Goal: Feedback & Contribution: Contribute content

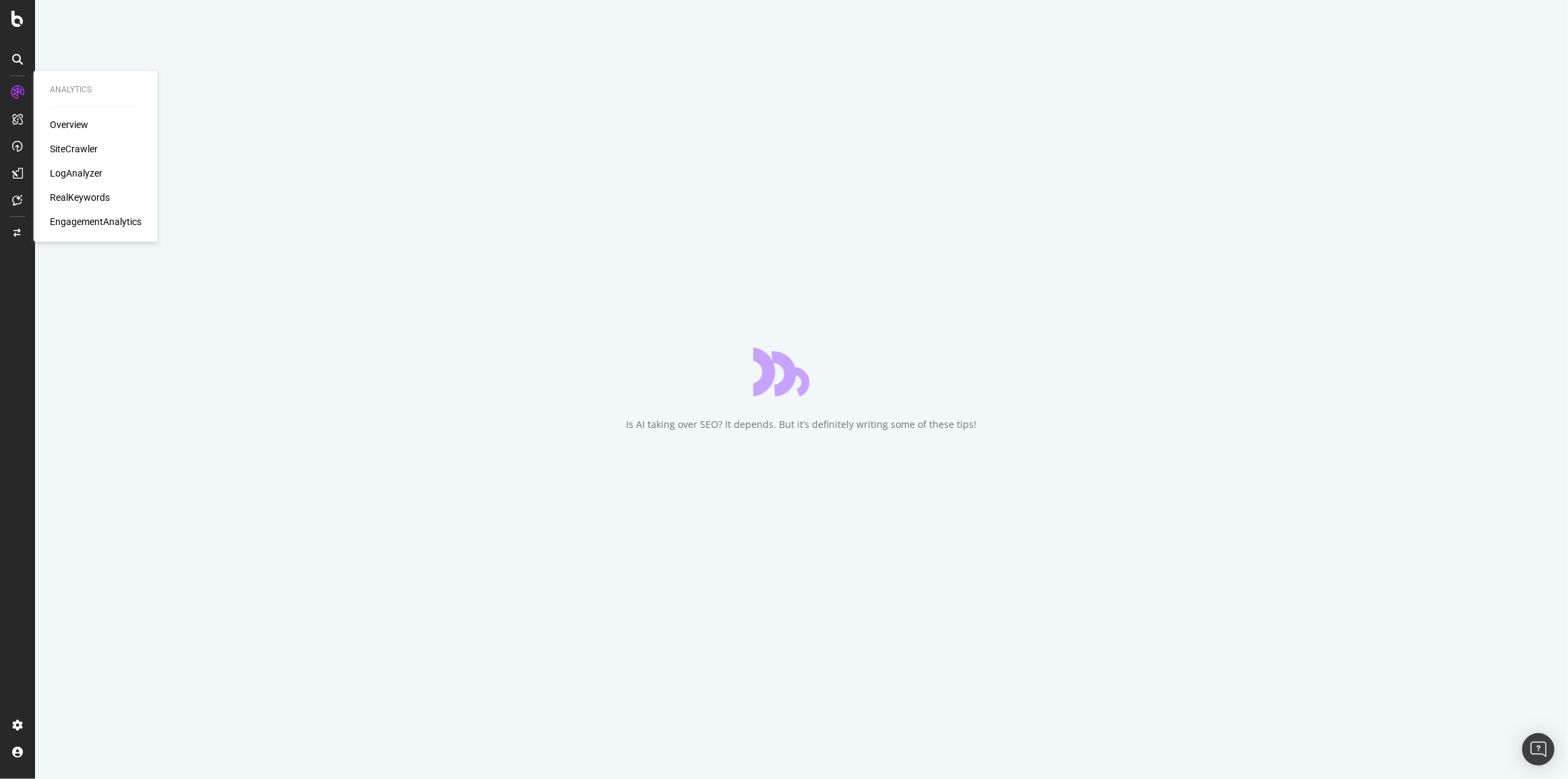
click at [89, 196] on div "RealKeywords" at bounding box center [79, 197] width 60 height 13
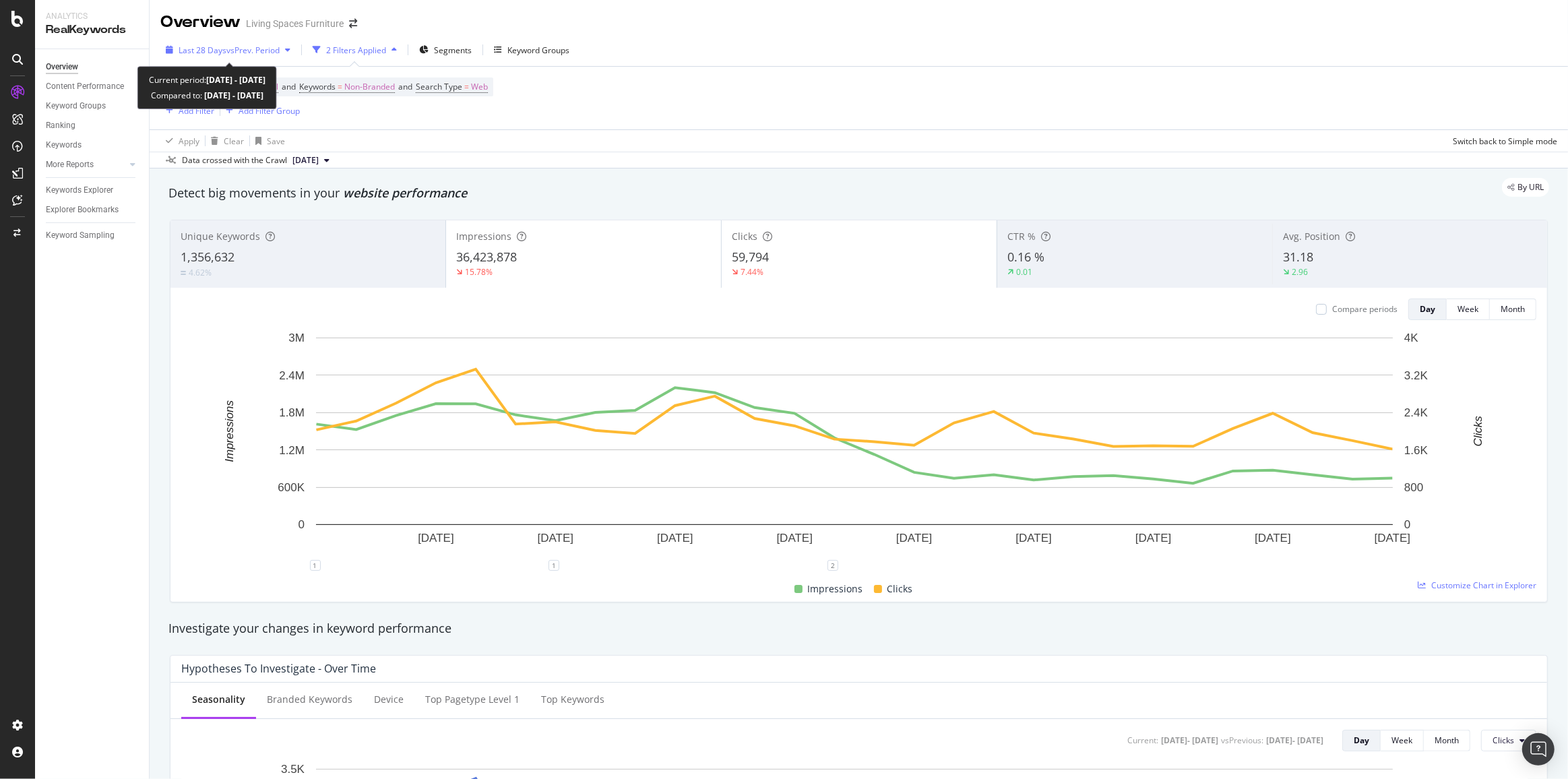
click at [259, 49] on span "vs Prev. Period" at bounding box center [253, 50] width 53 height 11
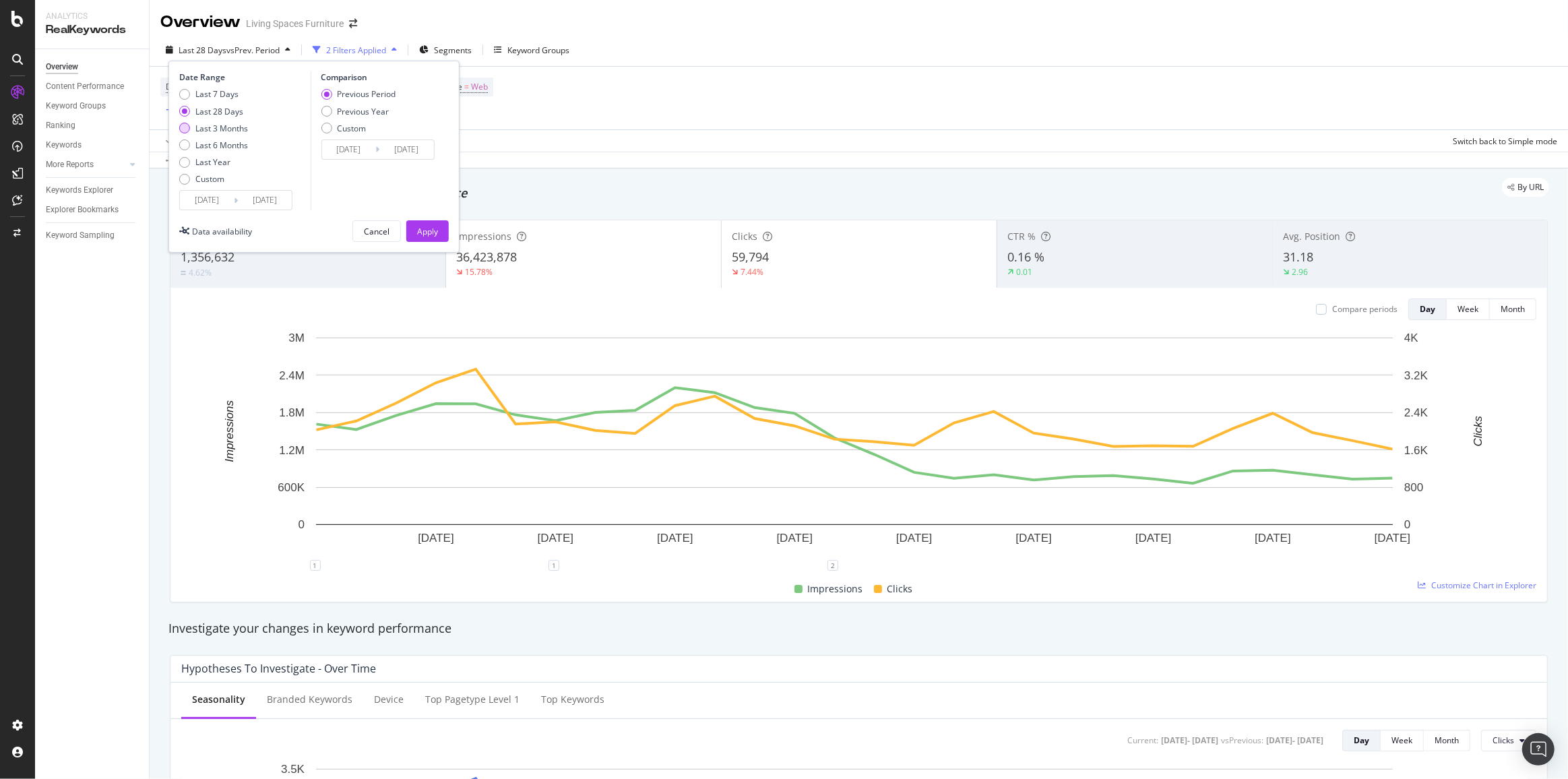
click at [210, 132] on div "Last 3 Months" at bounding box center [222, 128] width 52 height 11
type input "[DATE]"
click at [431, 226] on div "Apply" at bounding box center [427, 232] width 21 height 11
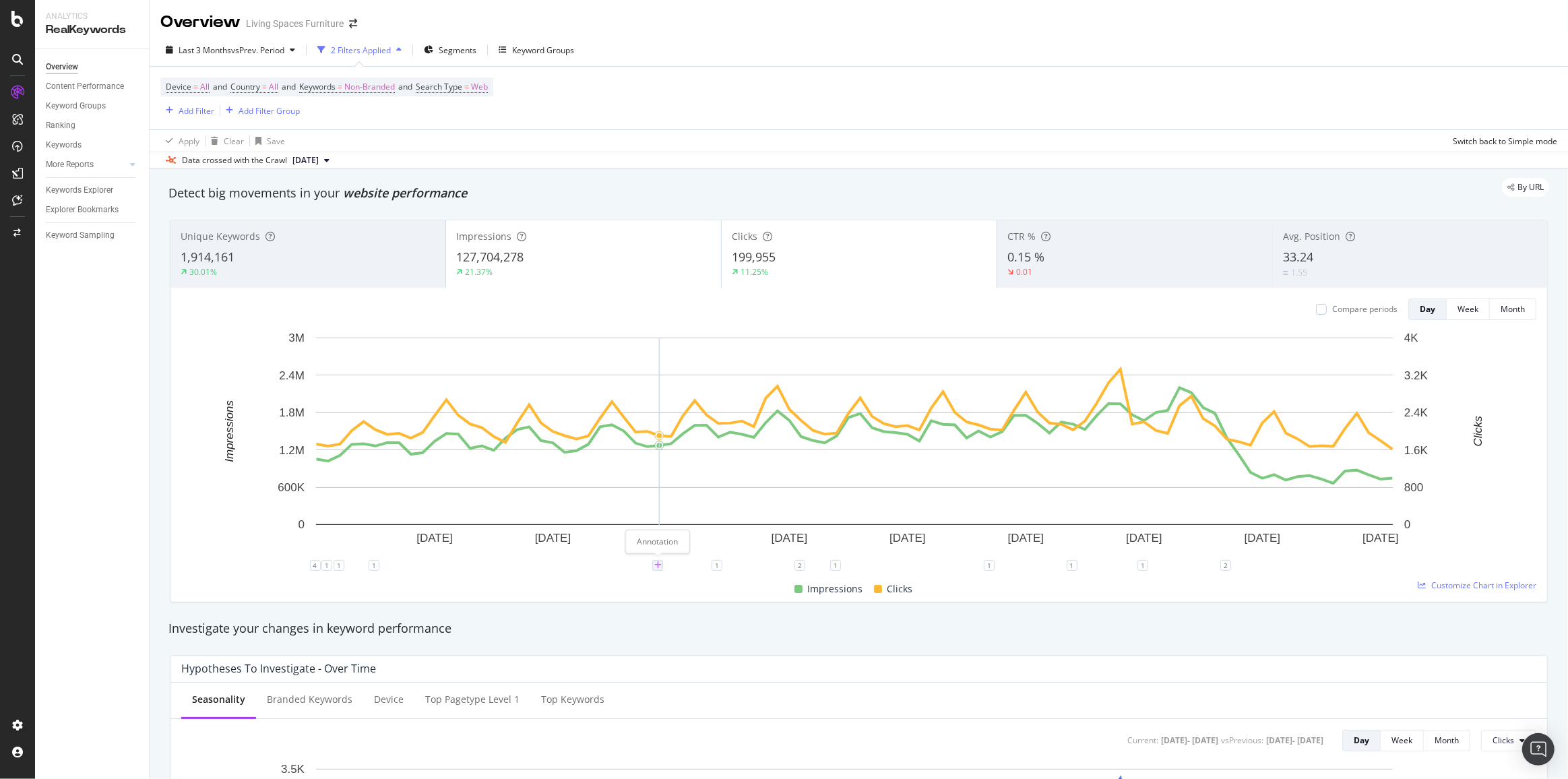
click at [660, 566] on icon "plus" at bounding box center [658, 565] width 7 height 8
click at [624, 437] on input "[DATE]" at bounding box center [640, 440] width 85 height 25
click at [668, 443] on input "[DATE]" at bounding box center [640, 440] width 85 height 25
type input "[DATE]"
click at [628, 480] on textarea at bounding box center [657, 484] width 120 height 42
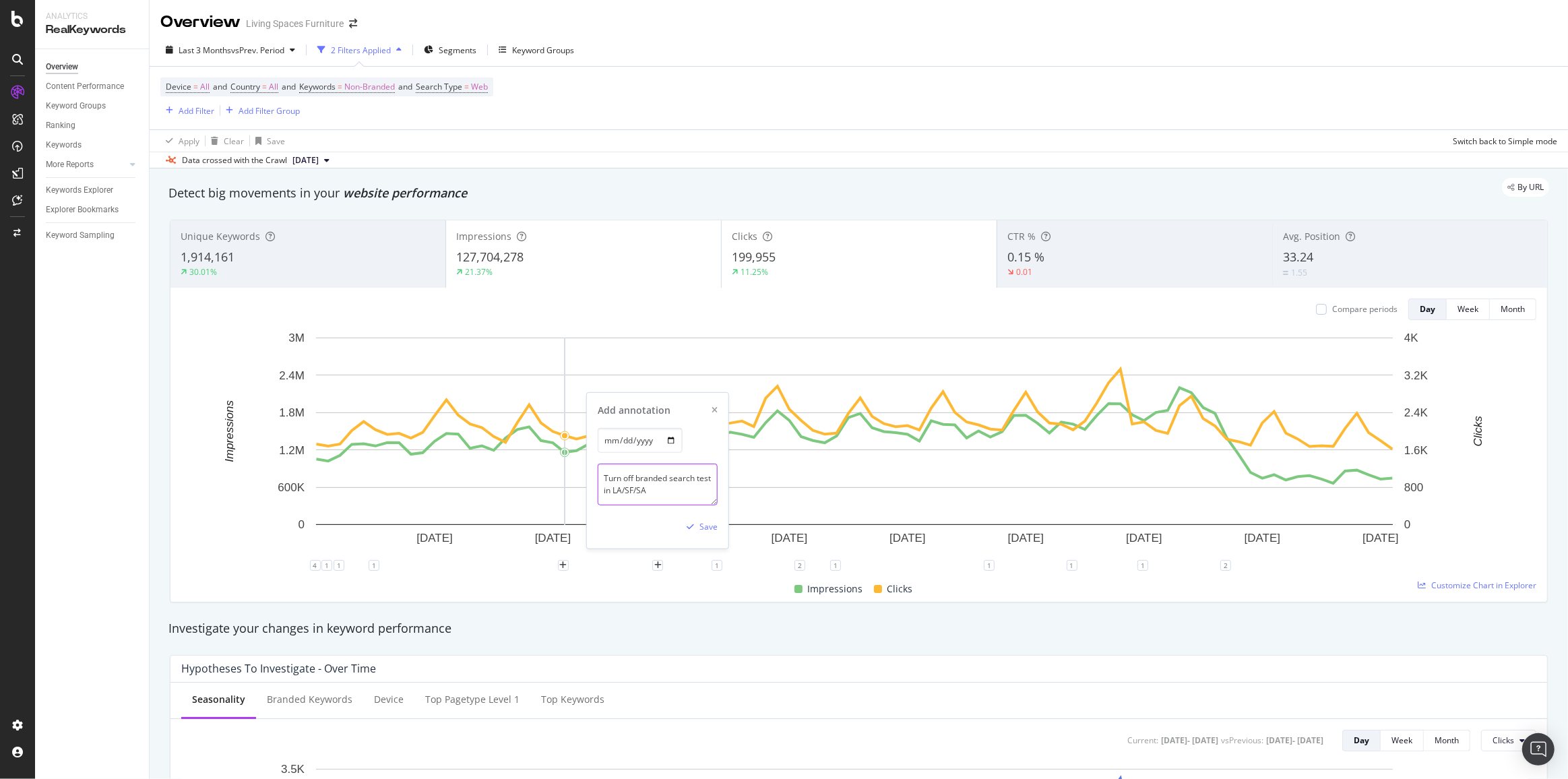
type textarea "Turn off branded search test in LA/SF/SAC"
click at [703, 530] on div "Save" at bounding box center [709, 527] width 18 height 11
